Goal: Communication & Community: Participate in discussion

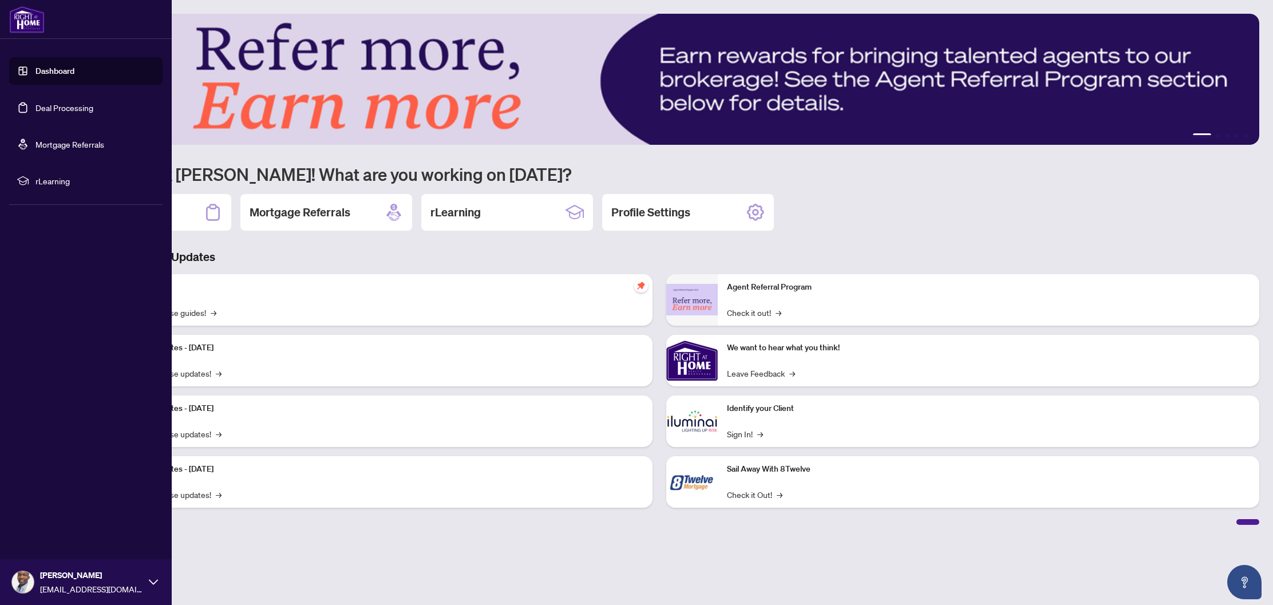
click at [46, 112] on link "Deal Processing" at bounding box center [64, 107] width 58 height 10
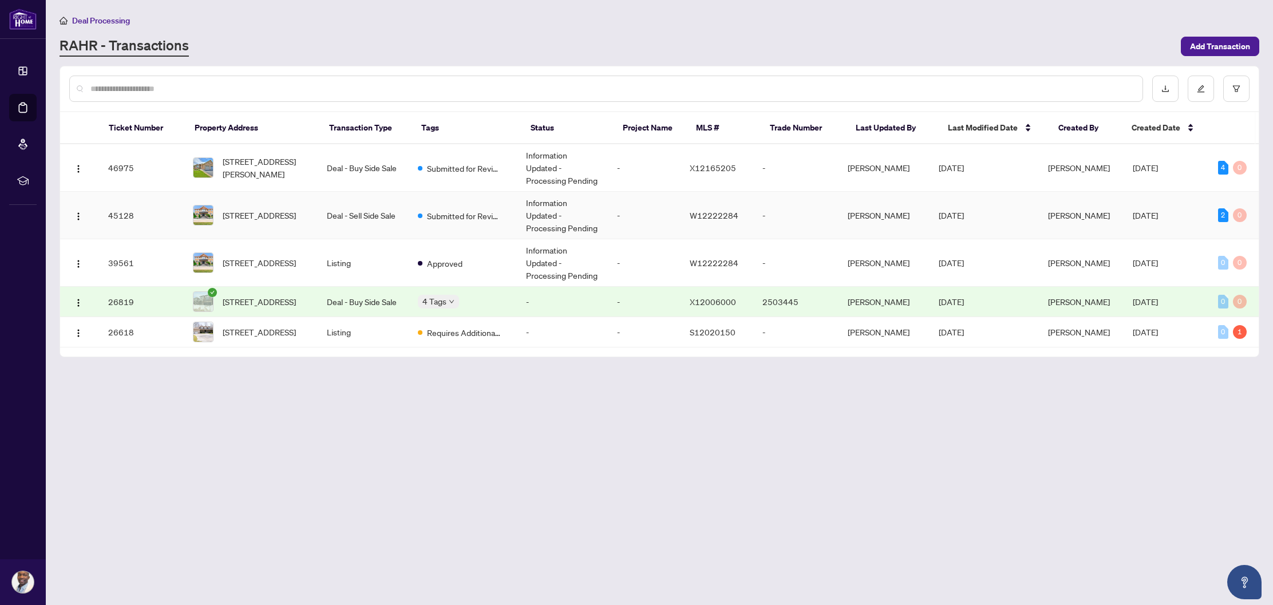
click at [330, 211] on td "Deal - Sell Side Sale" at bounding box center [363, 215] width 91 height 47
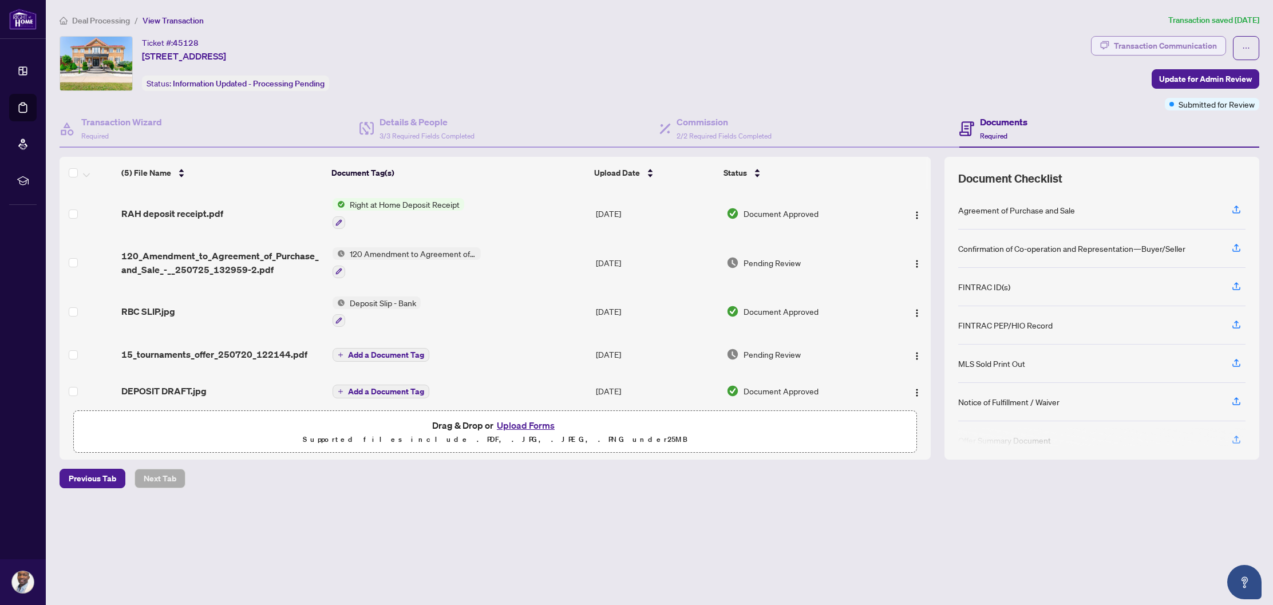
click at [1119, 45] on div "Transaction Communication" at bounding box center [1164, 46] width 103 height 18
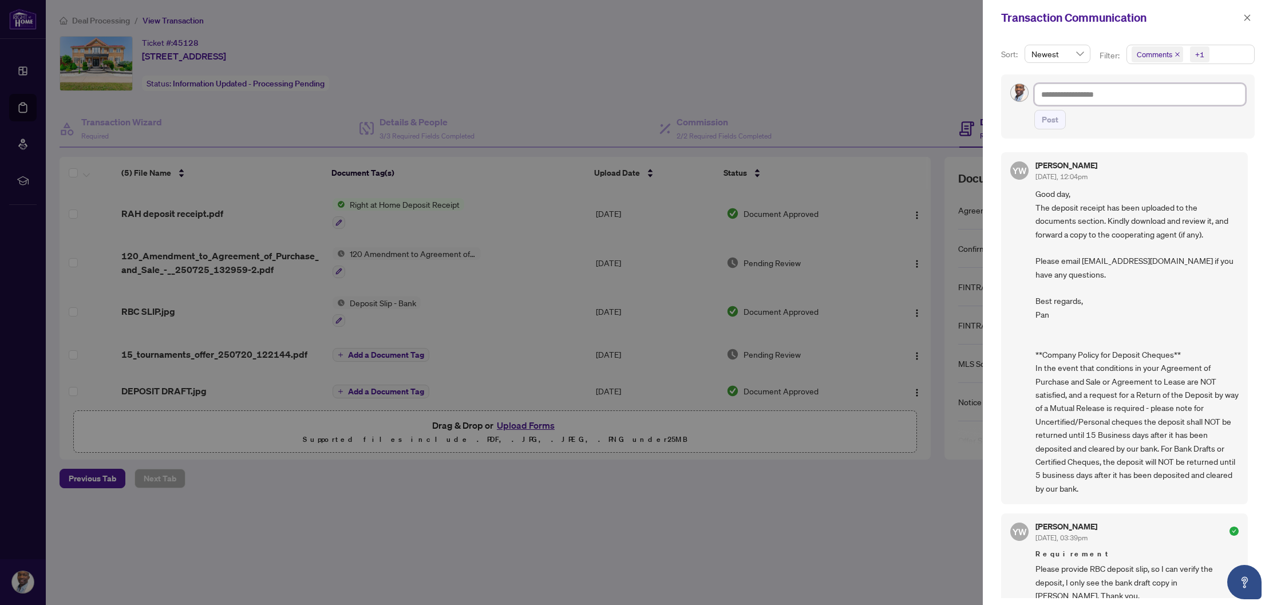
click at [1110, 96] on textarea at bounding box center [1139, 95] width 211 height 22
paste textarea "**********"
type textarea "**********"
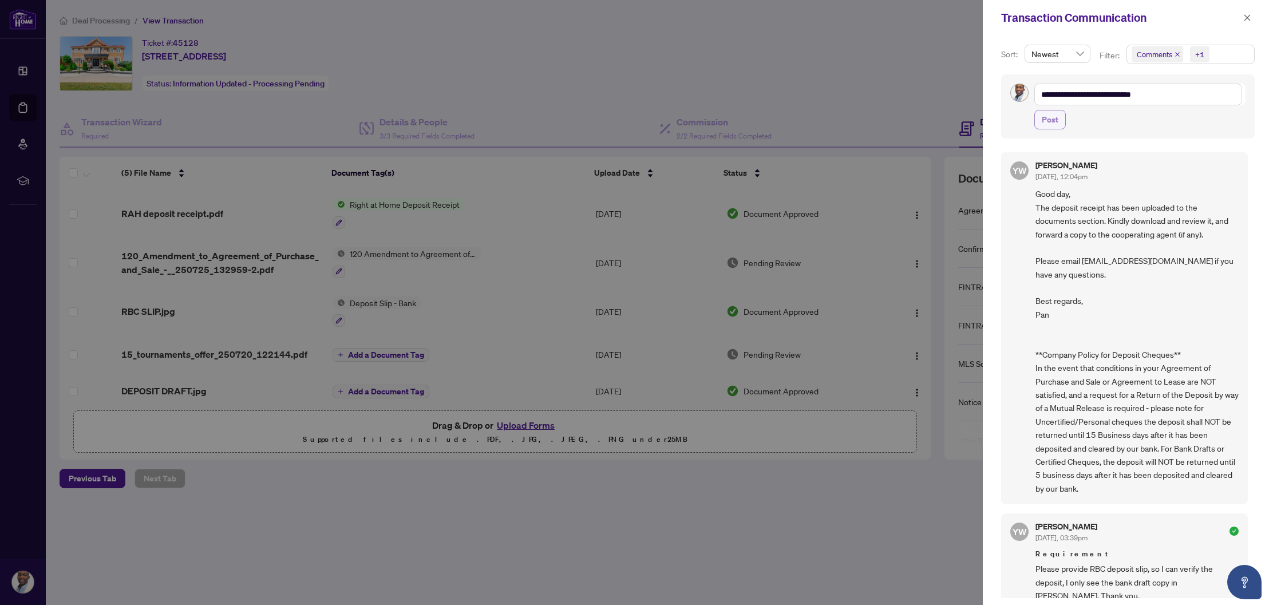
click at [1060, 121] on button "Post" at bounding box center [1049, 119] width 31 height 19
type textarea "**********"
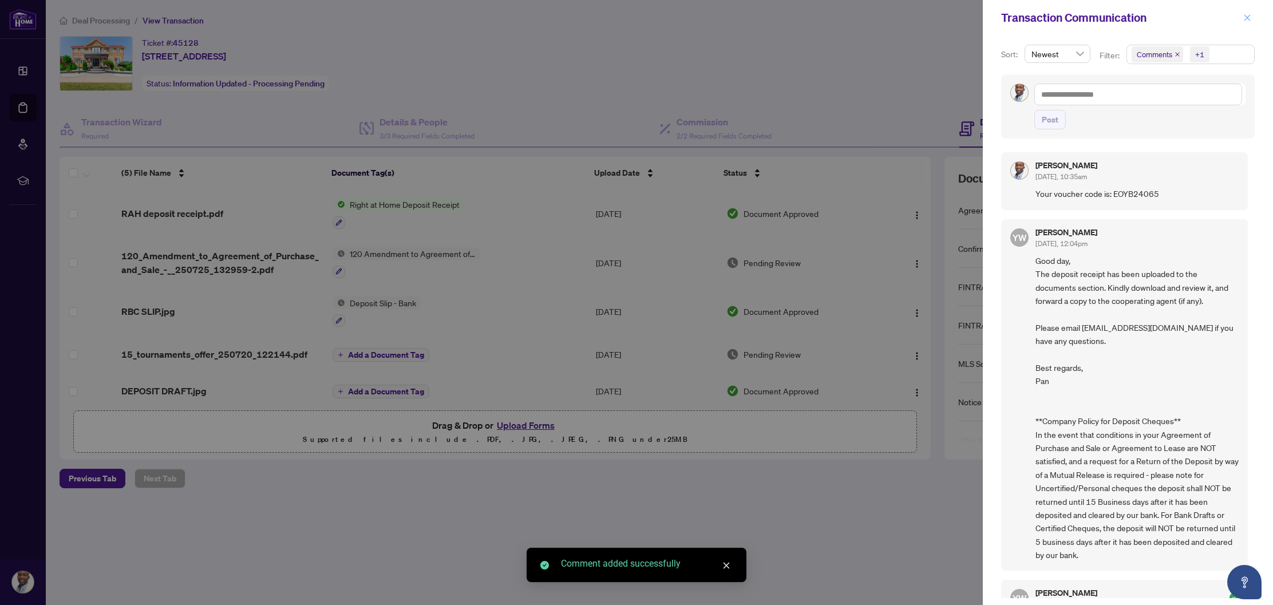
click at [1241, 17] on button "button" at bounding box center [1246, 18] width 15 height 14
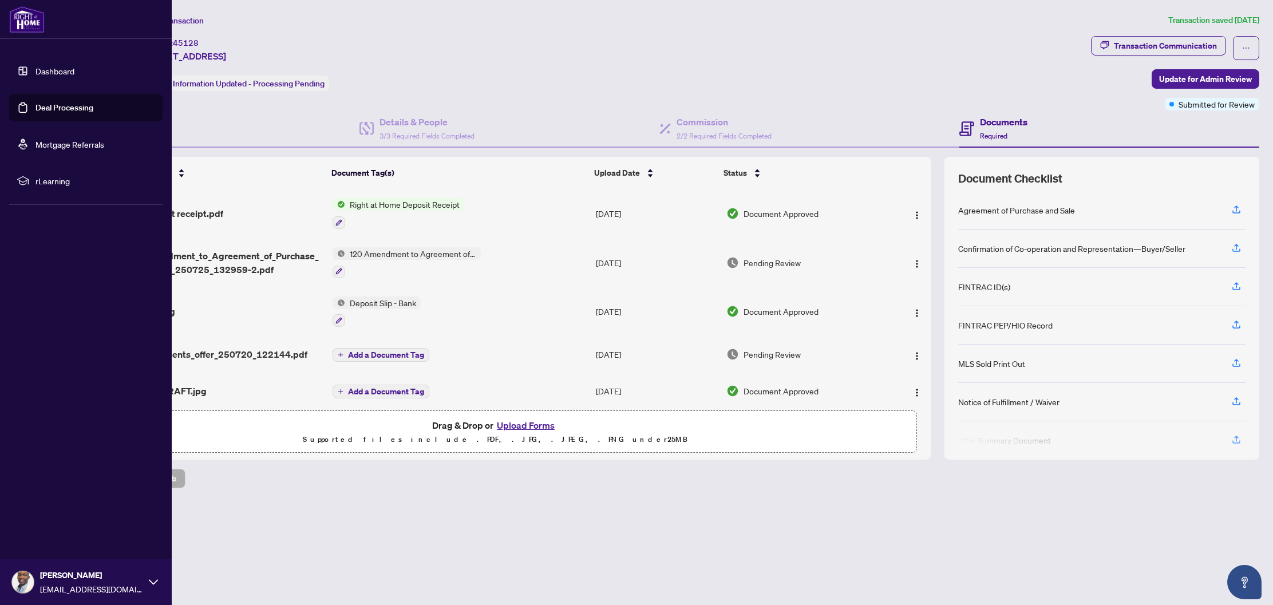
click at [77, 111] on link "Deal Processing" at bounding box center [64, 107] width 58 height 10
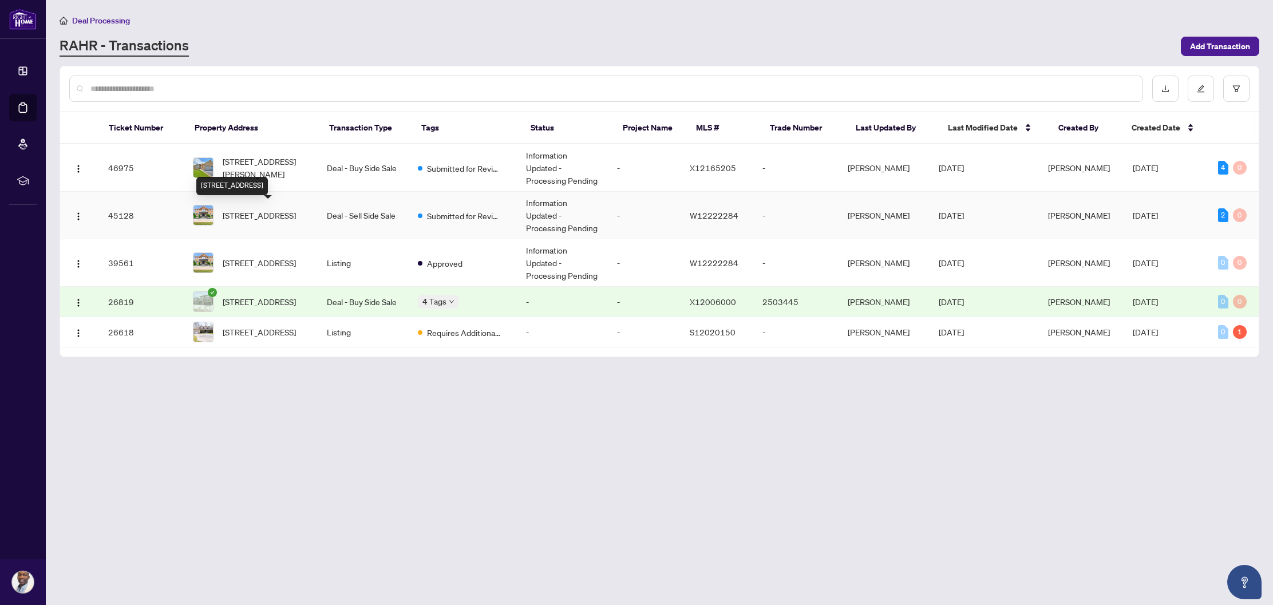
click at [296, 221] on span "15 Tournament Dr, Brampton, Ontario L7A 3J9, Canada" at bounding box center [259, 215] width 73 height 13
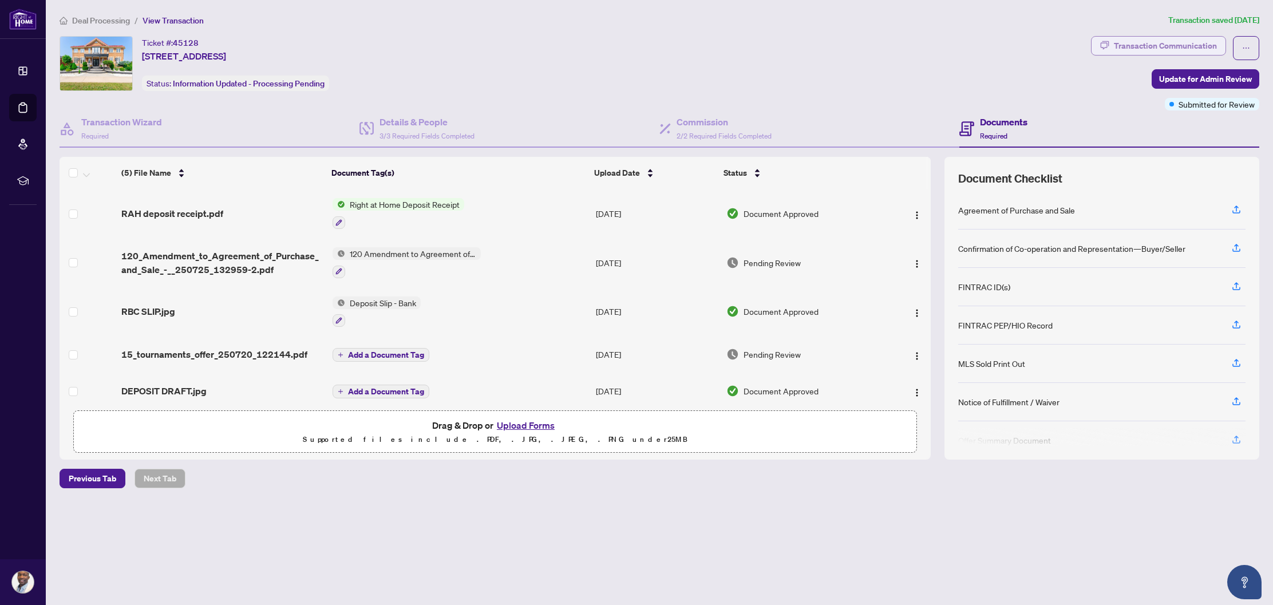
click at [1150, 50] on div "Transaction Communication" at bounding box center [1164, 46] width 103 height 18
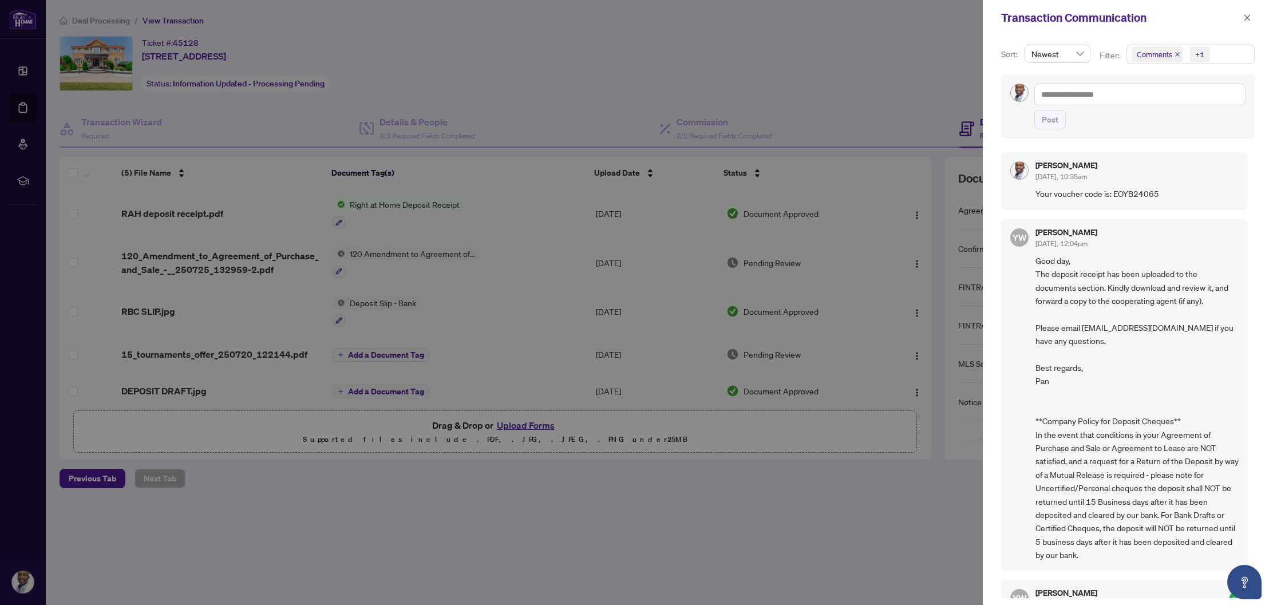
click at [1125, 194] on span "Your voucher code is: EOYB24065" at bounding box center [1136, 193] width 203 height 13
click at [1249, 23] on span "button" at bounding box center [1247, 18] width 8 height 18
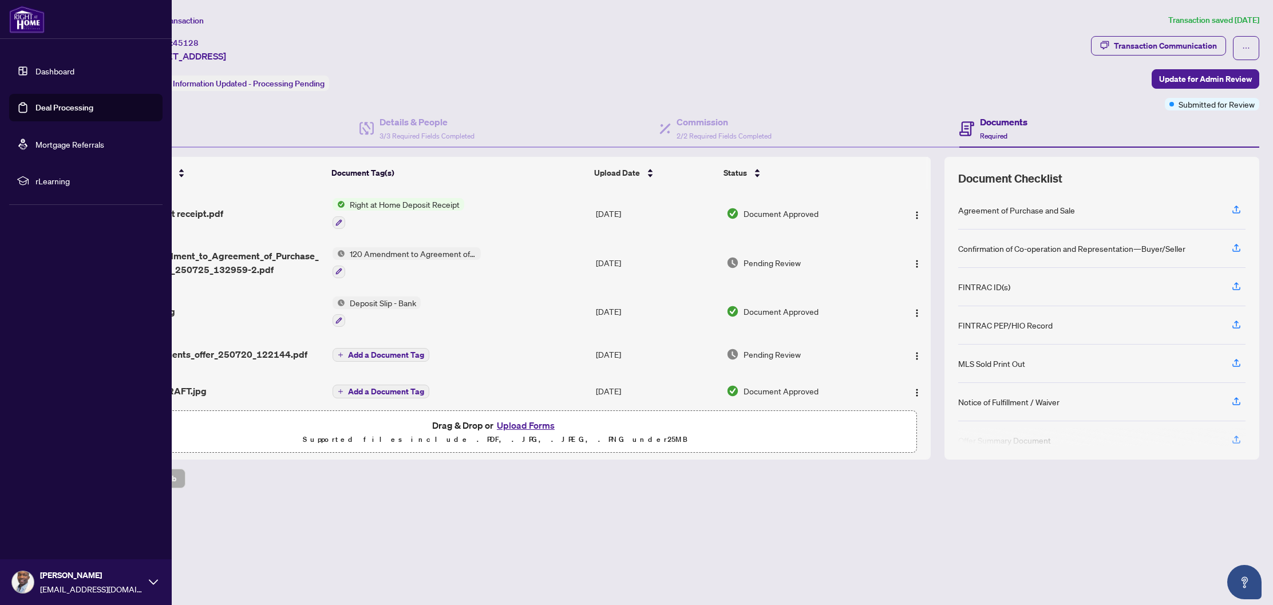
click at [46, 110] on link "Deal Processing" at bounding box center [64, 107] width 58 height 10
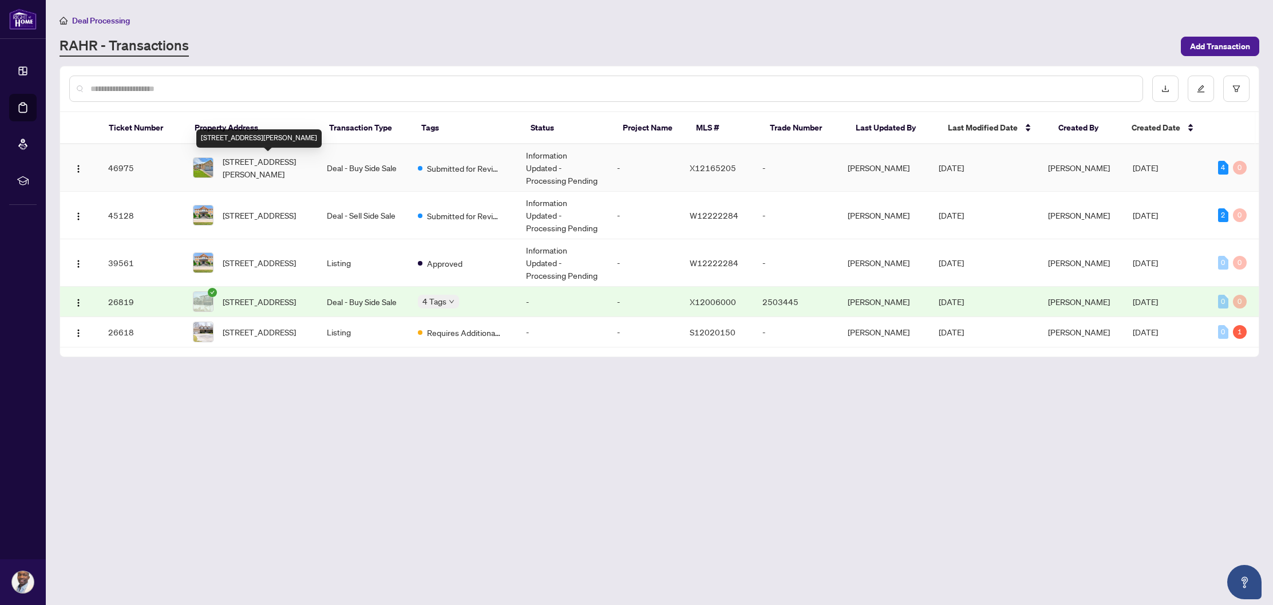
click at [252, 165] on span "41 Jackson Crt, Welland, Ontario L3C 7G2, Canada" at bounding box center [265, 167] width 85 height 25
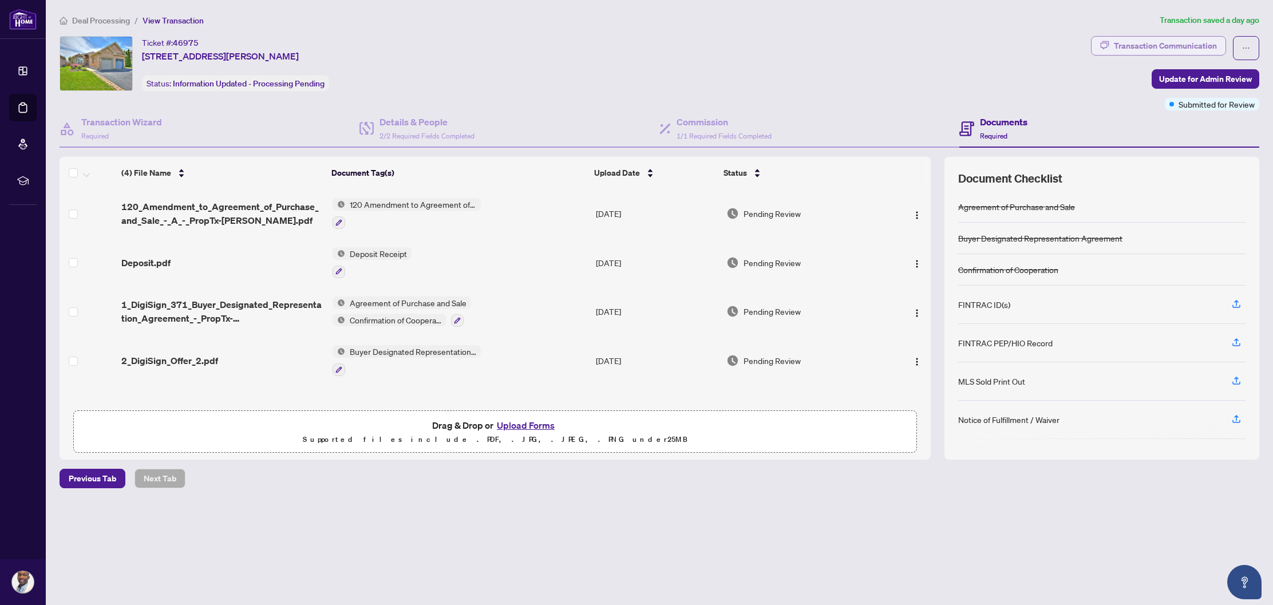
click at [1171, 49] on div "Transaction Communication" at bounding box center [1164, 46] width 103 height 18
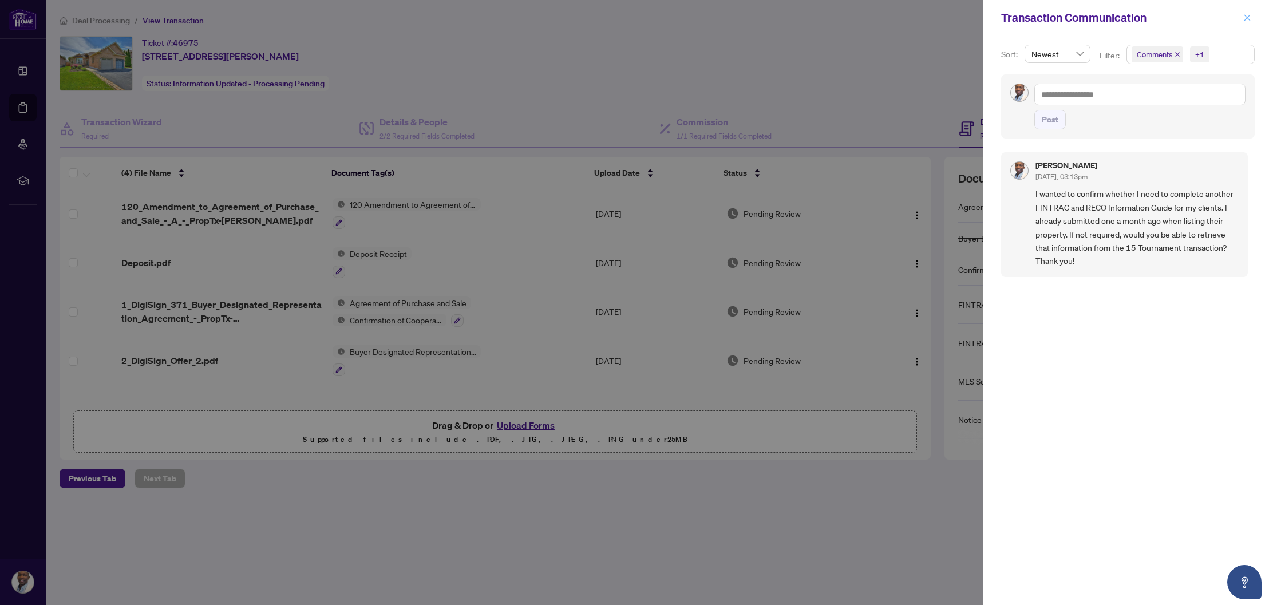
scroll to position [0, 1]
click at [1245, 19] on icon "close" at bounding box center [1247, 18] width 8 height 8
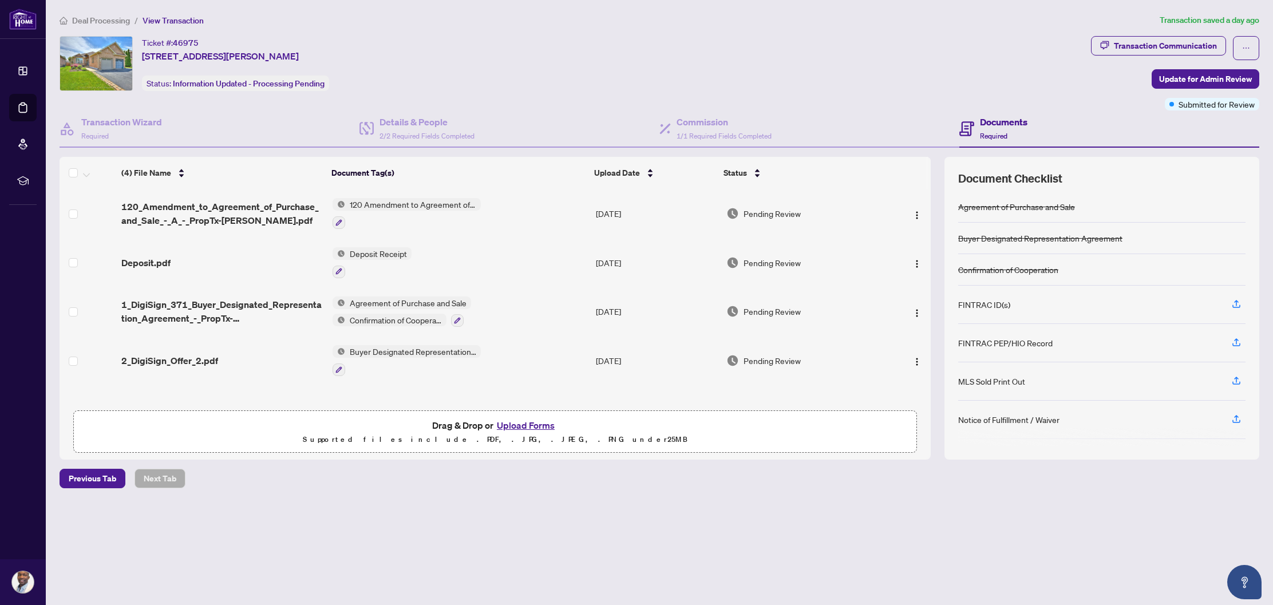
scroll to position [0, 0]
click at [1207, 47] on div "Transaction Communication" at bounding box center [1164, 46] width 103 height 18
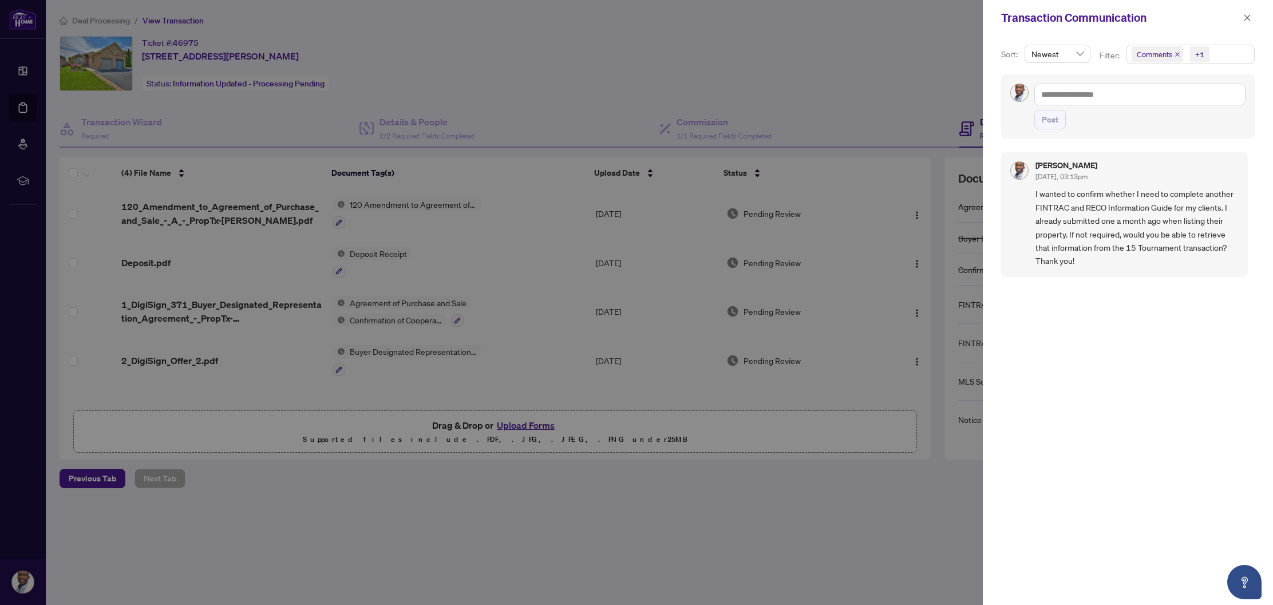
scroll to position [1, 0]
drag, startPoint x: 1245, startPoint y: 14, endPoint x: 1103, endPoint y: 31, distance: 143.6
click at [1245, 14] on icon "close" at bounding box center [1247, 18] width 8 height 8
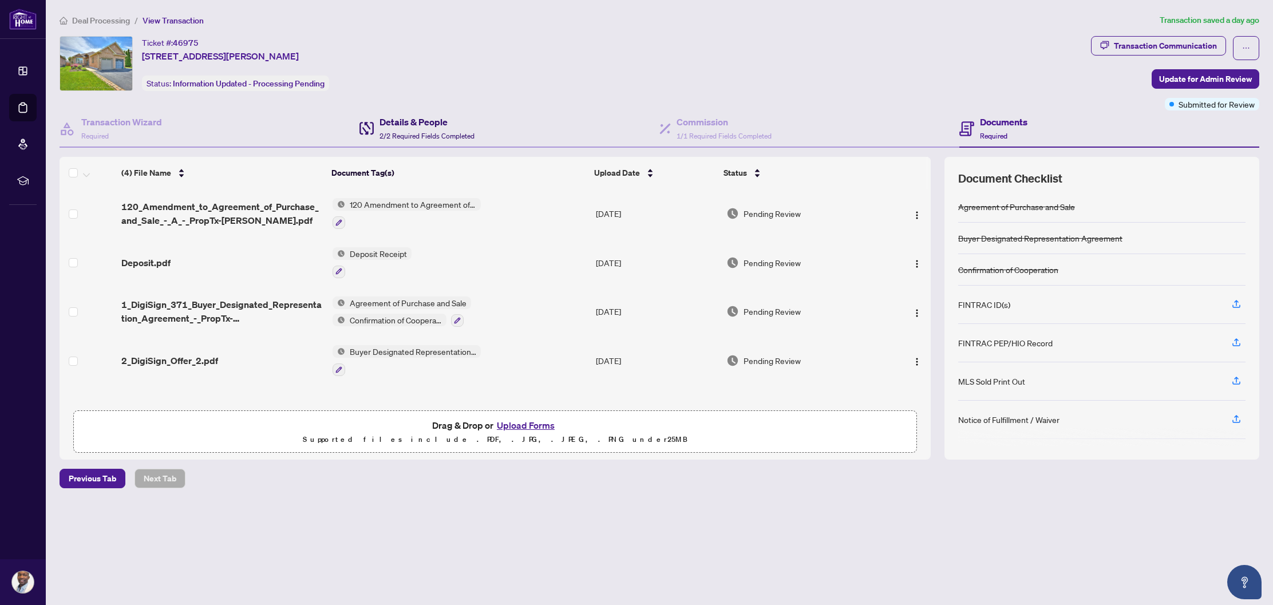
click at [419, 126] on h4 "Details & People" at bounding box center [426, 122] width 95 height 14
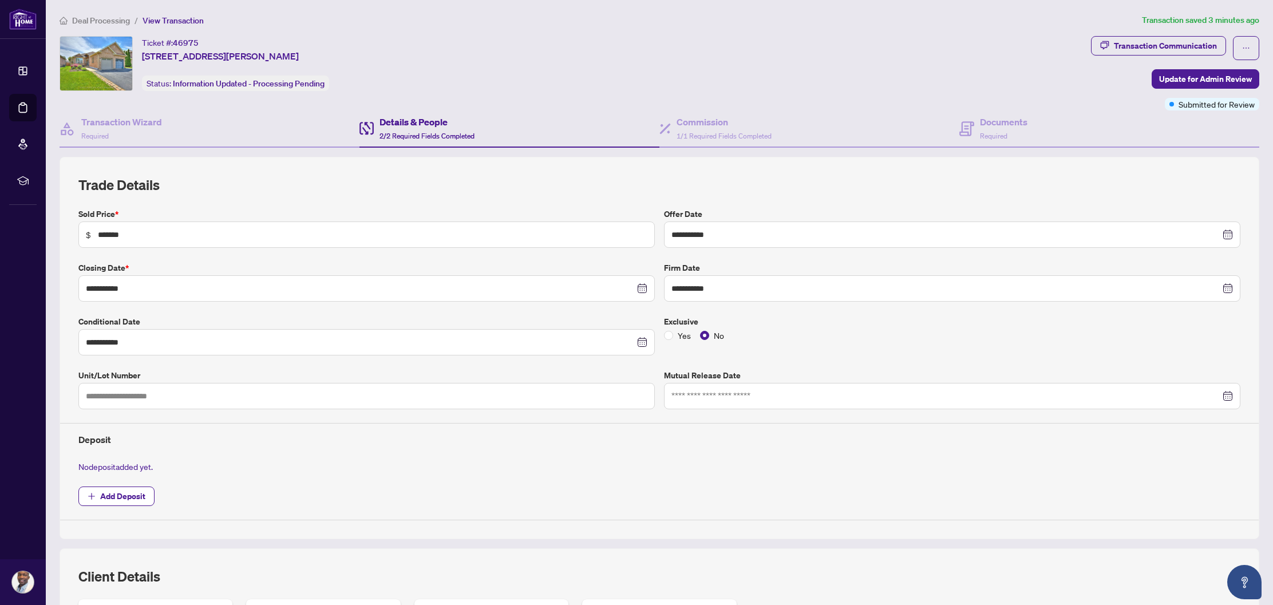
scroll to position [4, 0]
